Goal: Check status

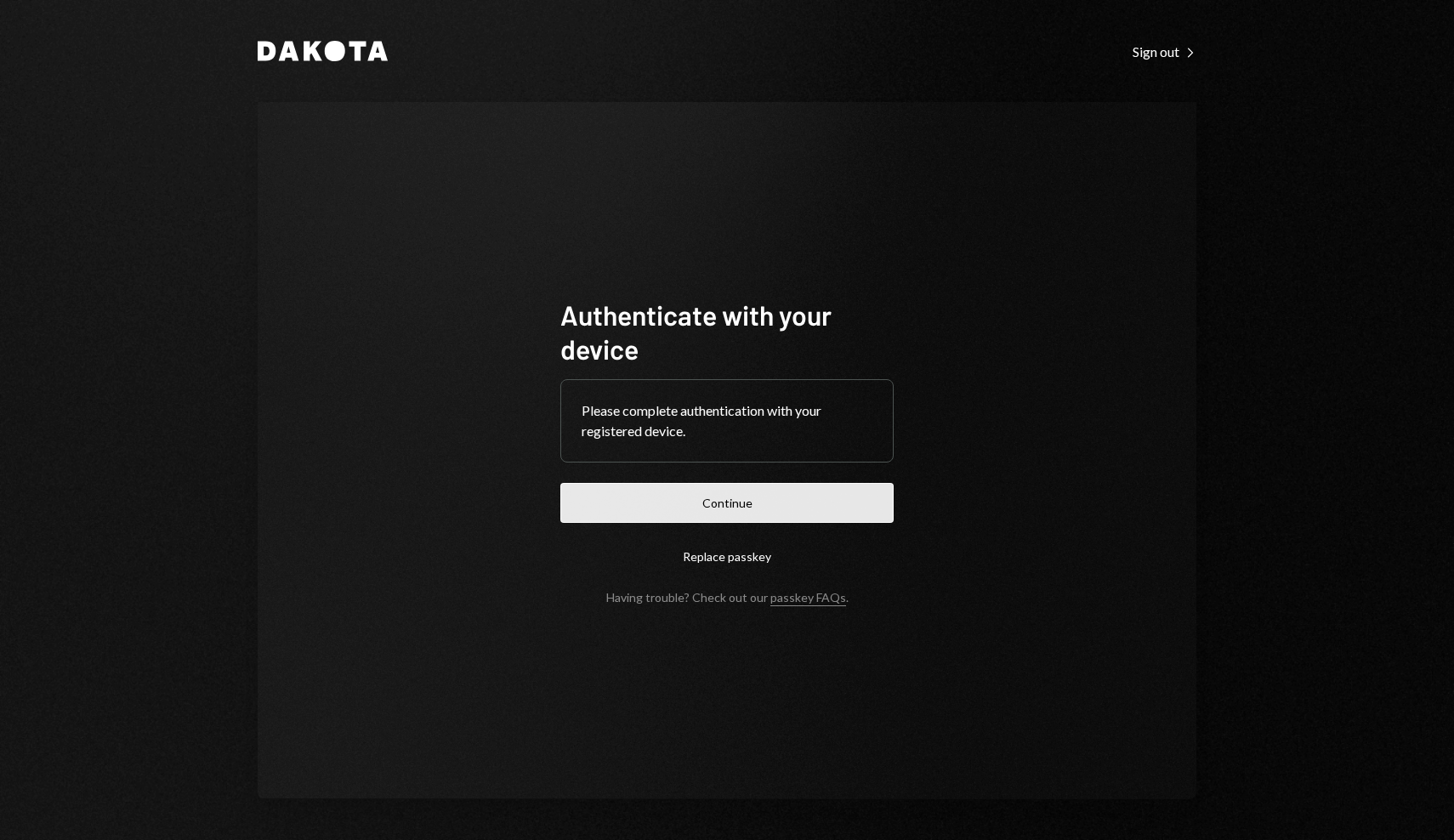
click at [645, 484] on button "Continue" at bounding box center [727, 503] width 333 height 40
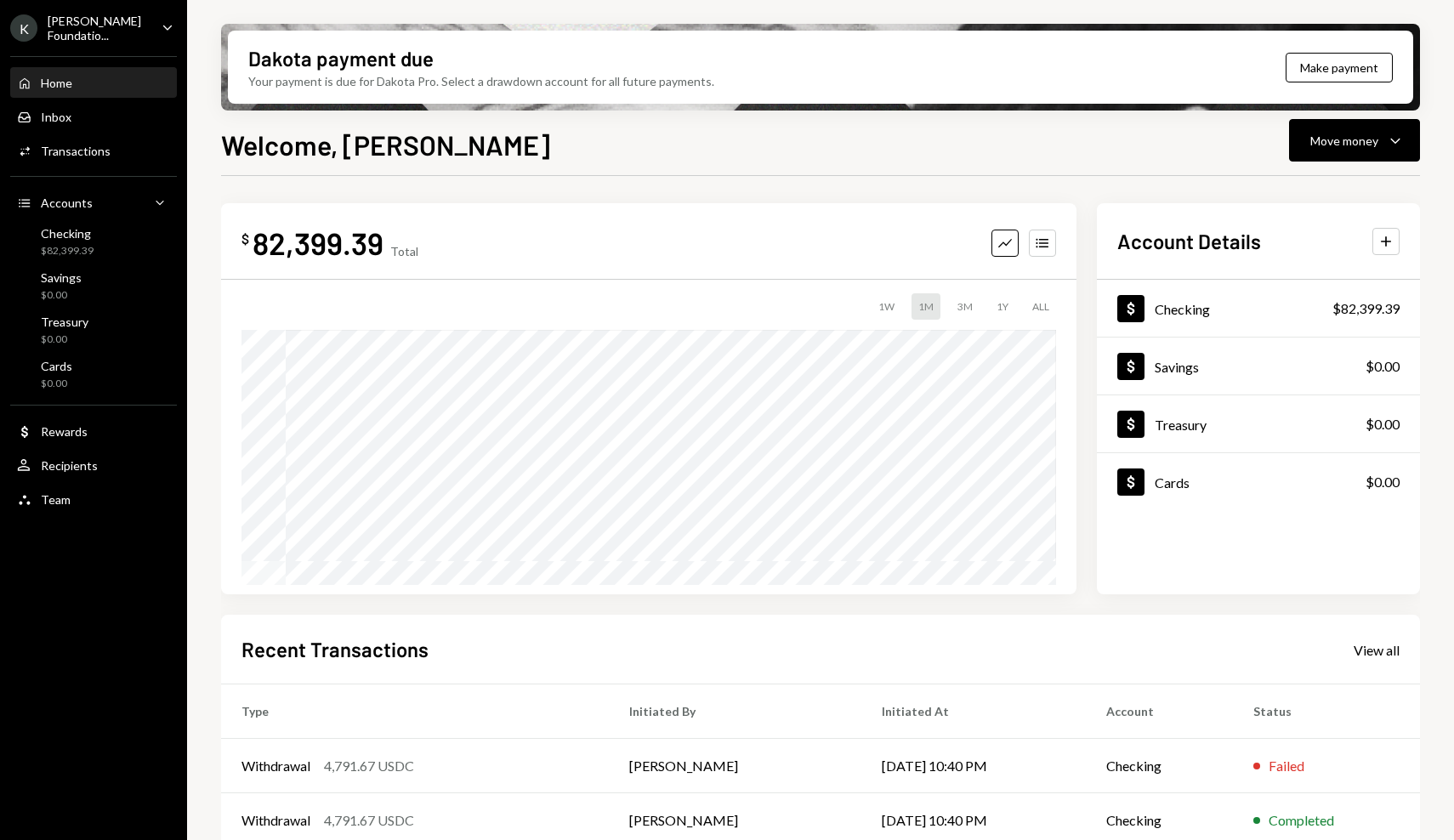
click at [244, 190] on div "$ 82,399.39 Total Graph Accounts 1W 1M 3M 1Y ALL Account Details Plus Dollar Ch…" at bounding box center [820, 610] width 1198 height 868
click at [243, 191] on div "$ 82,399.39 Total Graph Accounts 1W 1M 3M 1Y ALL Account Details Plus Dollar Ch…" at bounding box center [820, 610] width 1198 height 868
click at [101, 153] on div "Transactions" at bounding box center [76, 151] width 70 height 15
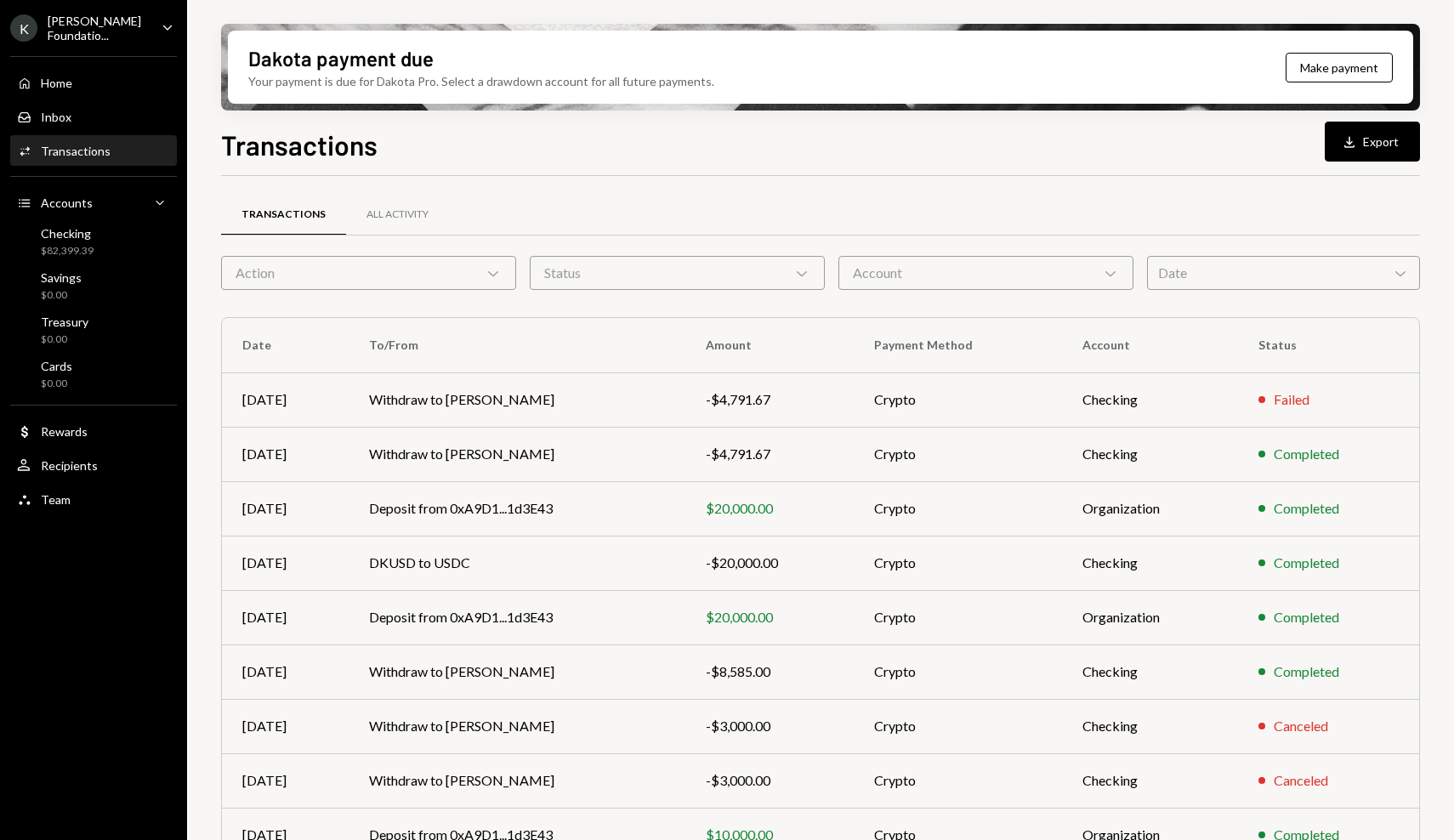
click at [462, 147] on div "Transactions Download Export" at bounding box center [820, 142] width 1198 height 38
click at [287, 136] on h1 "Transactions" at bounding box center [299, 144] width 157 height 34
click at [76, 655] on div "K [PERSON_NAME] Foundatio... Caret Down Home Home Inbox Inbox Activities Transa…" at bounding box center [93, 420] width 187 height 840
click at [76, 656] on div "K [PERSON_NAME] Foundatio... Caret Down Home Home Inbox Inbox Activities Transa…" at bounding box center [93, 420] width 187 height 840
click at [76, 660] on div "K [PERSON_NAME] Foundatio... Caret Down Home Home Inbox Inbox Activities Transa…" at bounding box center [93, 420] width 187 height 840
